Goal: Transaction & Acquisition: Book appointment/travel/reservation

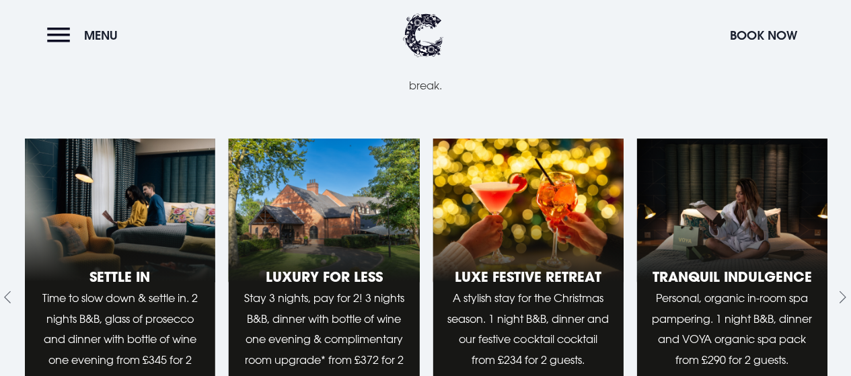
scroll to position [1279, 0]
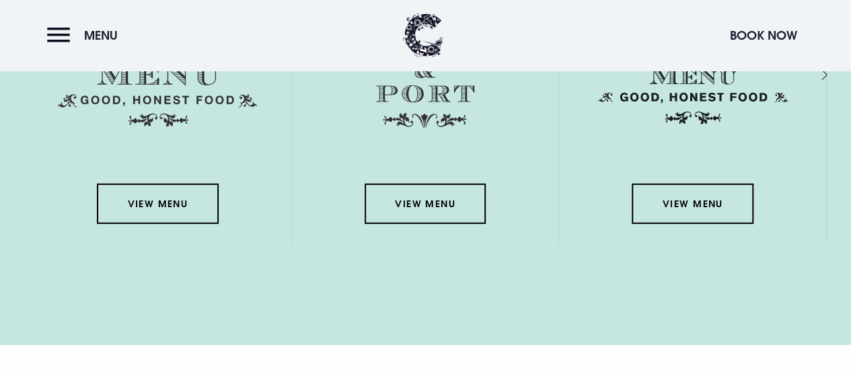
scroll to position [1952, 0]
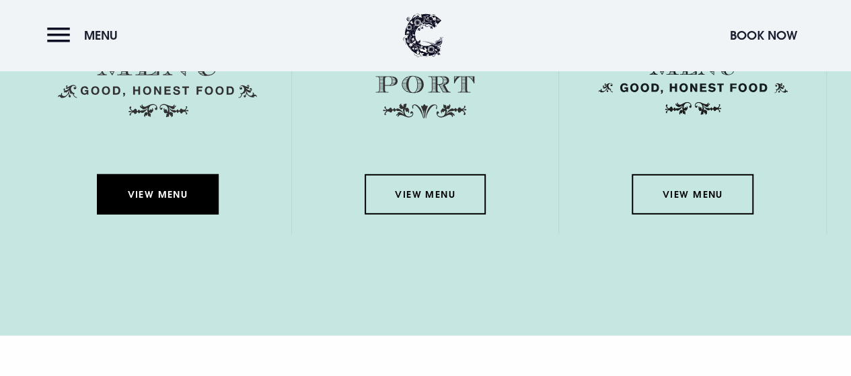
click at [153, 192] on link "View Menu" at bounding box center [157, 194] width 121 height 40
